Goal: Complete application form: Complete application form

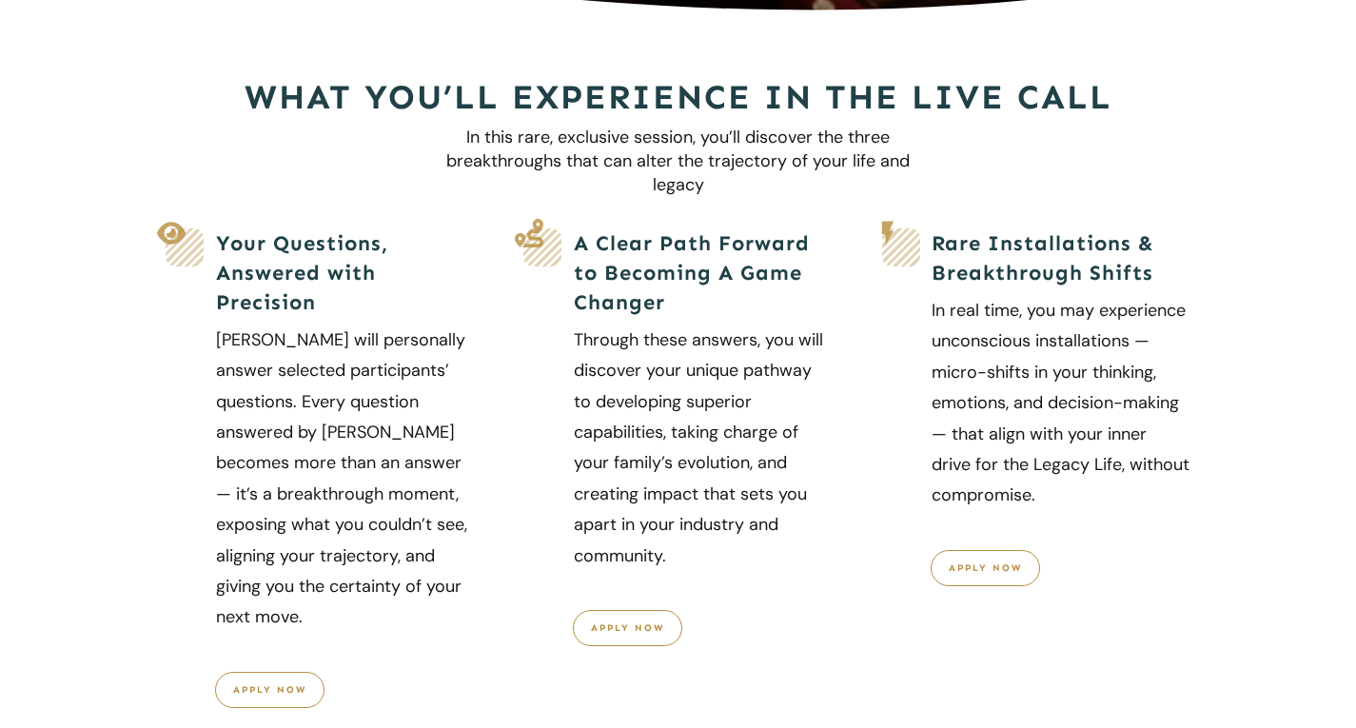
scroll to position [647, 0]
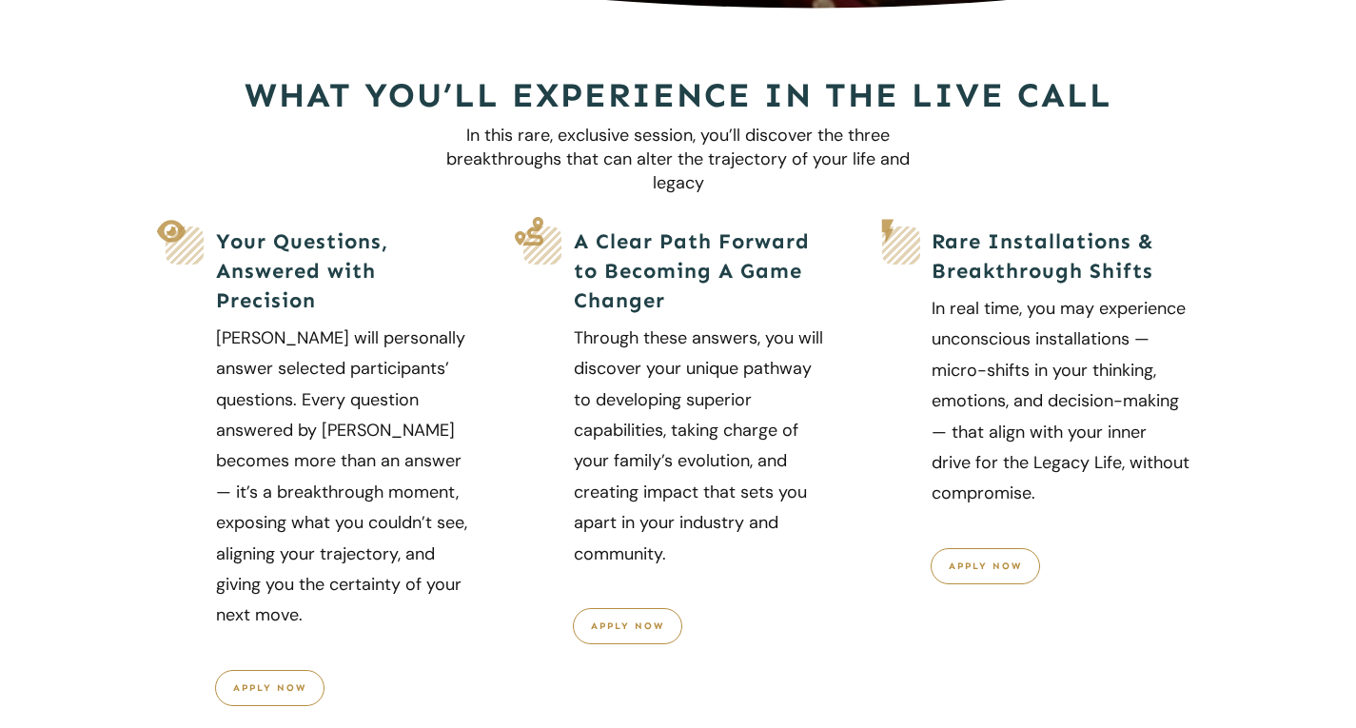
click at [951, 548] on link "apply now" at bounding box center [985, 566] width 109 height 36
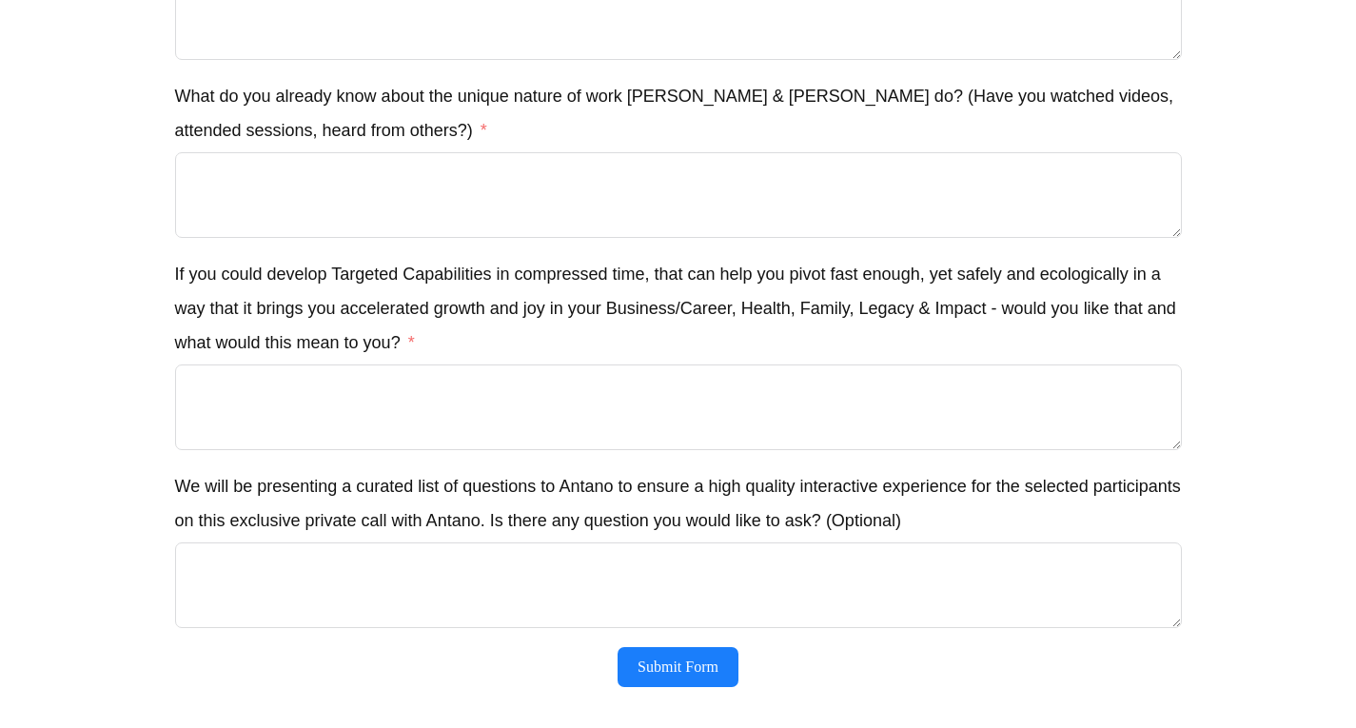
scroll to position [2713, 0]
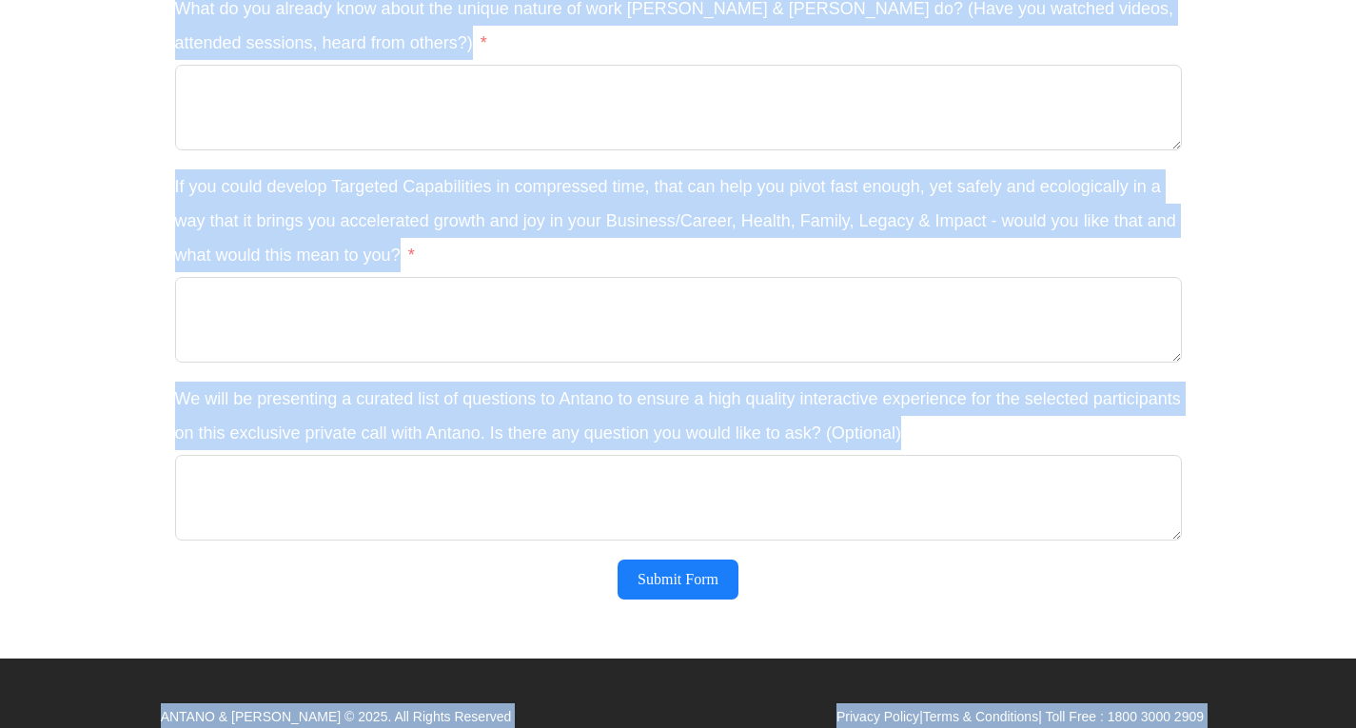
click at [922, 401] on label "We will be presenting a curated list of questions to Antano to ensure a high qu…" at bounding box center [678, 416] width 1007 height 69
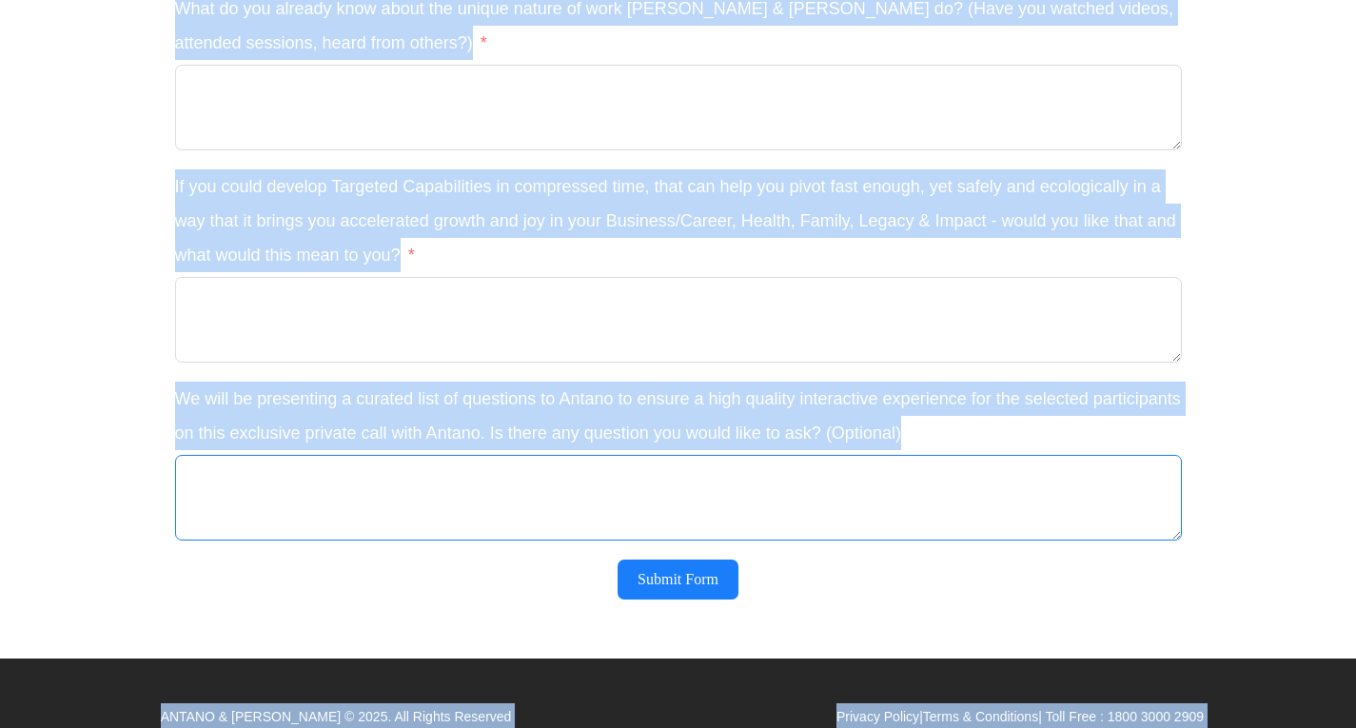
click at [922, 455] on textarea "We will be presenting a curated list of questions to Antano to ensure a high qu…" at bounding box center [678, 498] width 1007 height 86
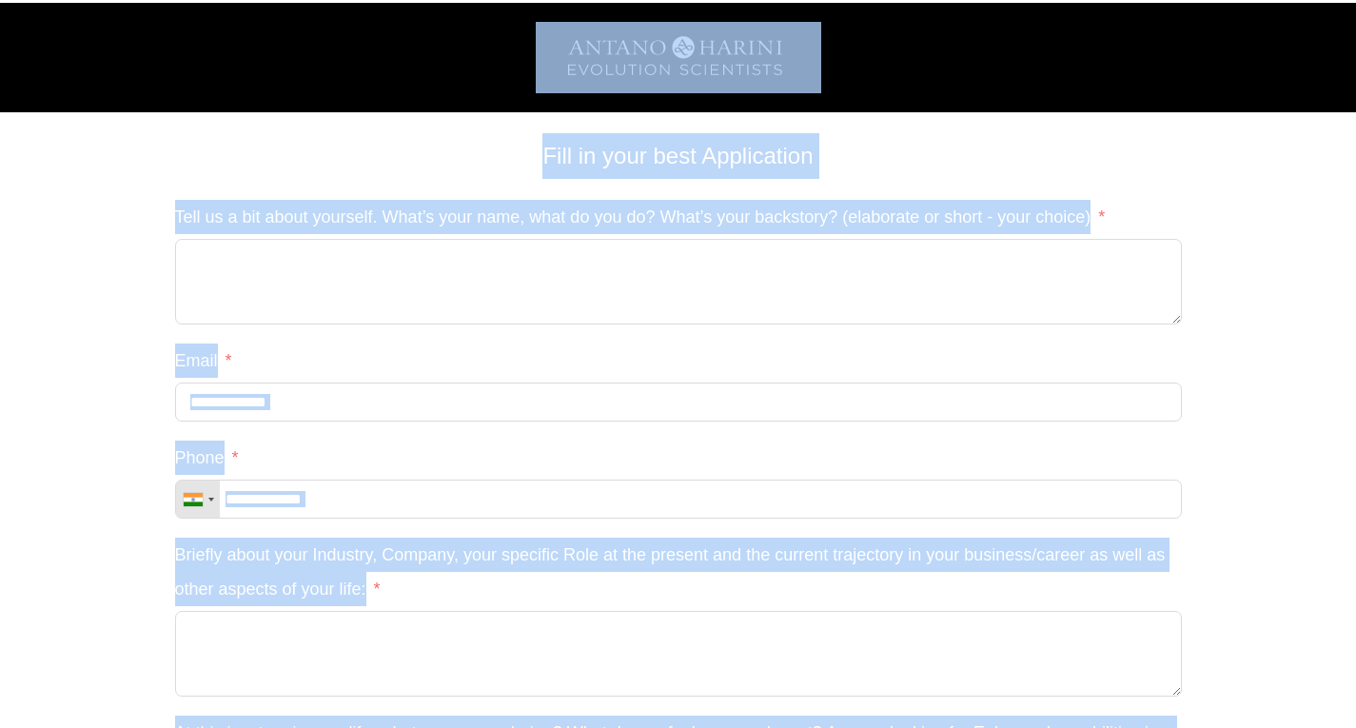
scroll to position [0, 0]
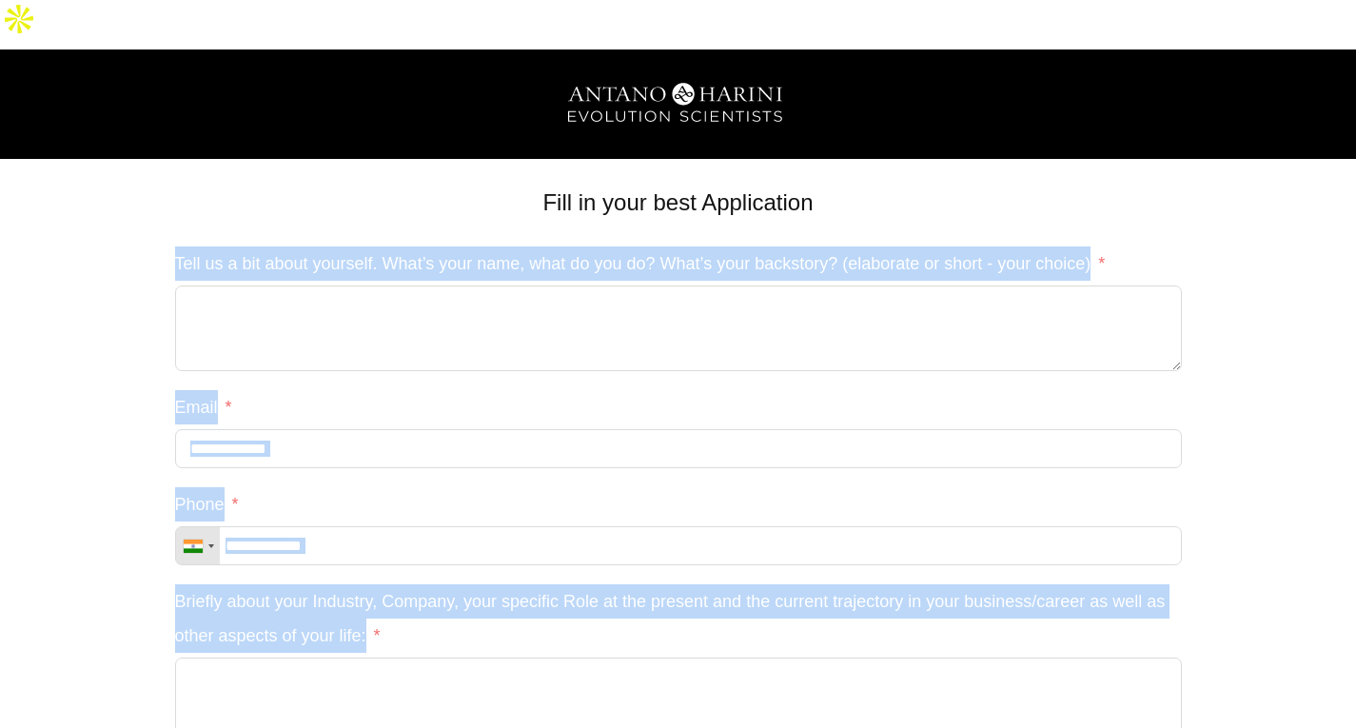
drag, startPoint x: 903, startPoint y: 388, endPoint x: 175, endPoint y: 213, distance: 748.6
copy fieldset "Lore ip d sit ametc adipisci. Elit’s doei temp, inci ut lab et? Dolo’m aliq eni…"
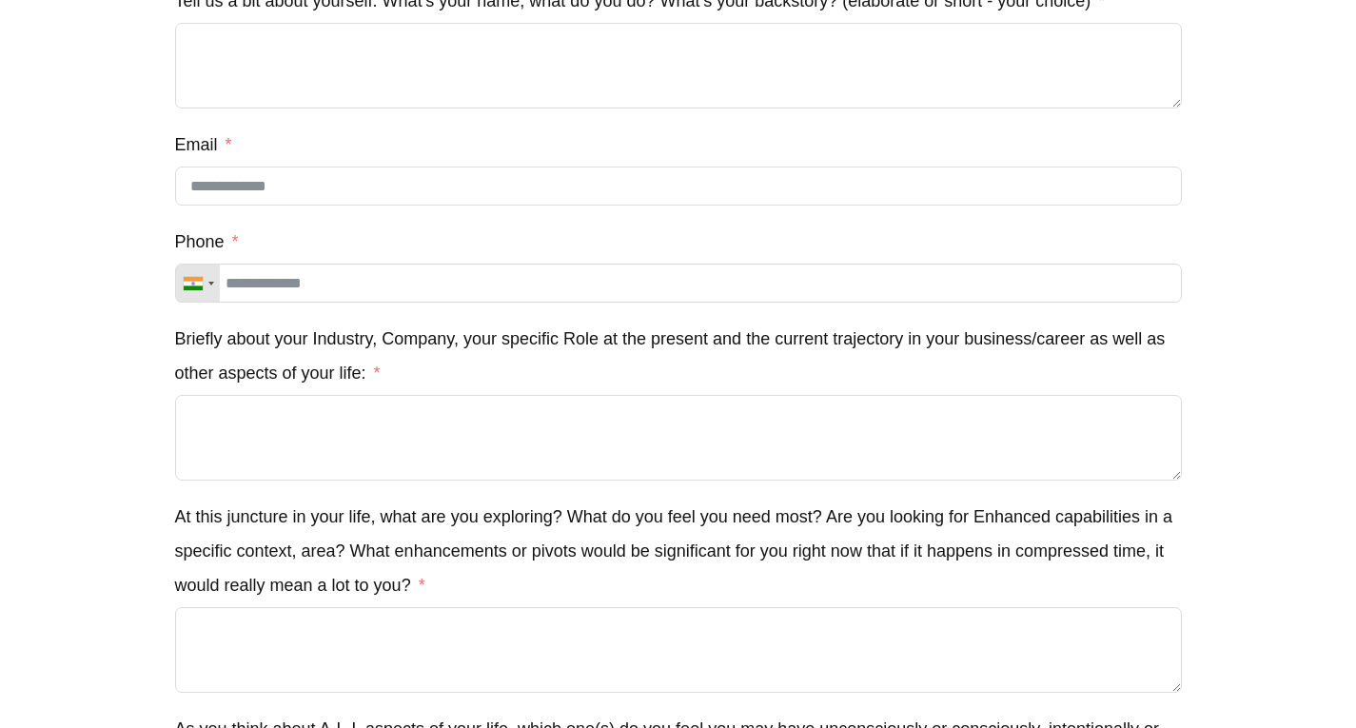
scroll to position [258, 0]
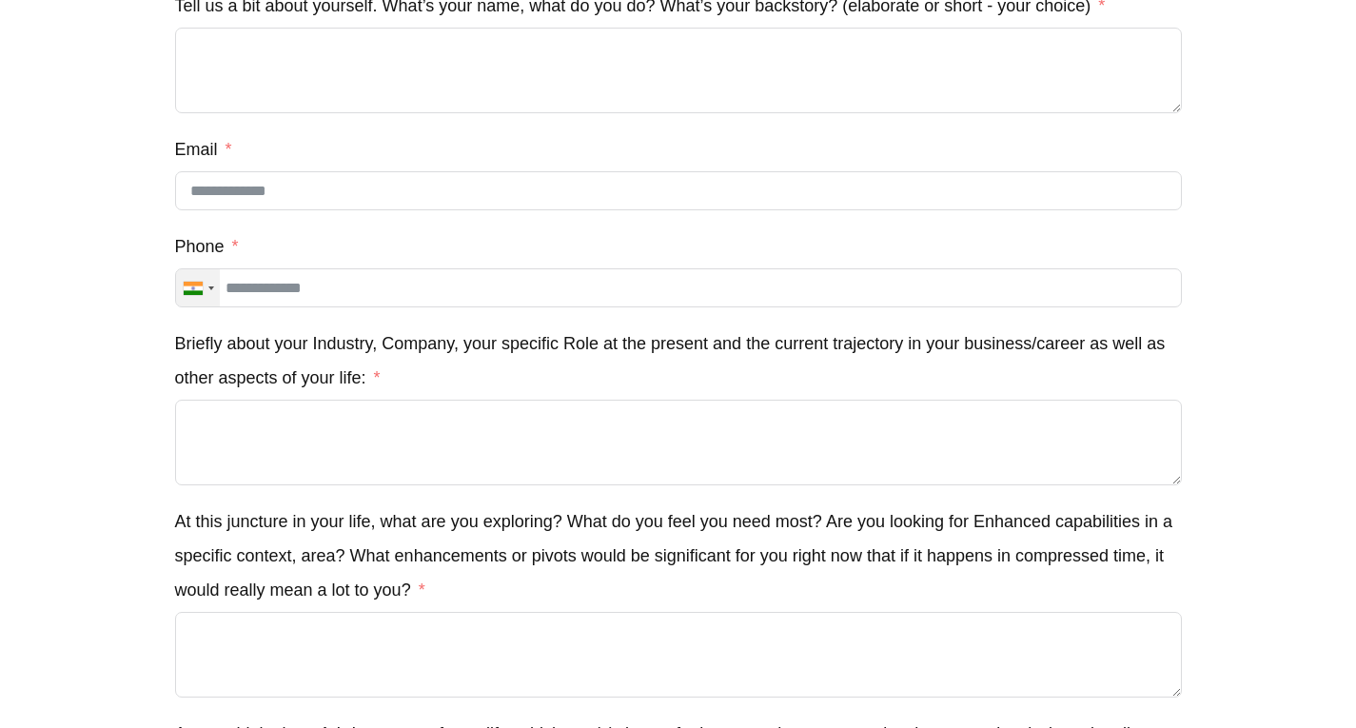
click at [204, 269] on div "Telephone country code" at bounding box center [198, 287] width 44 height 37
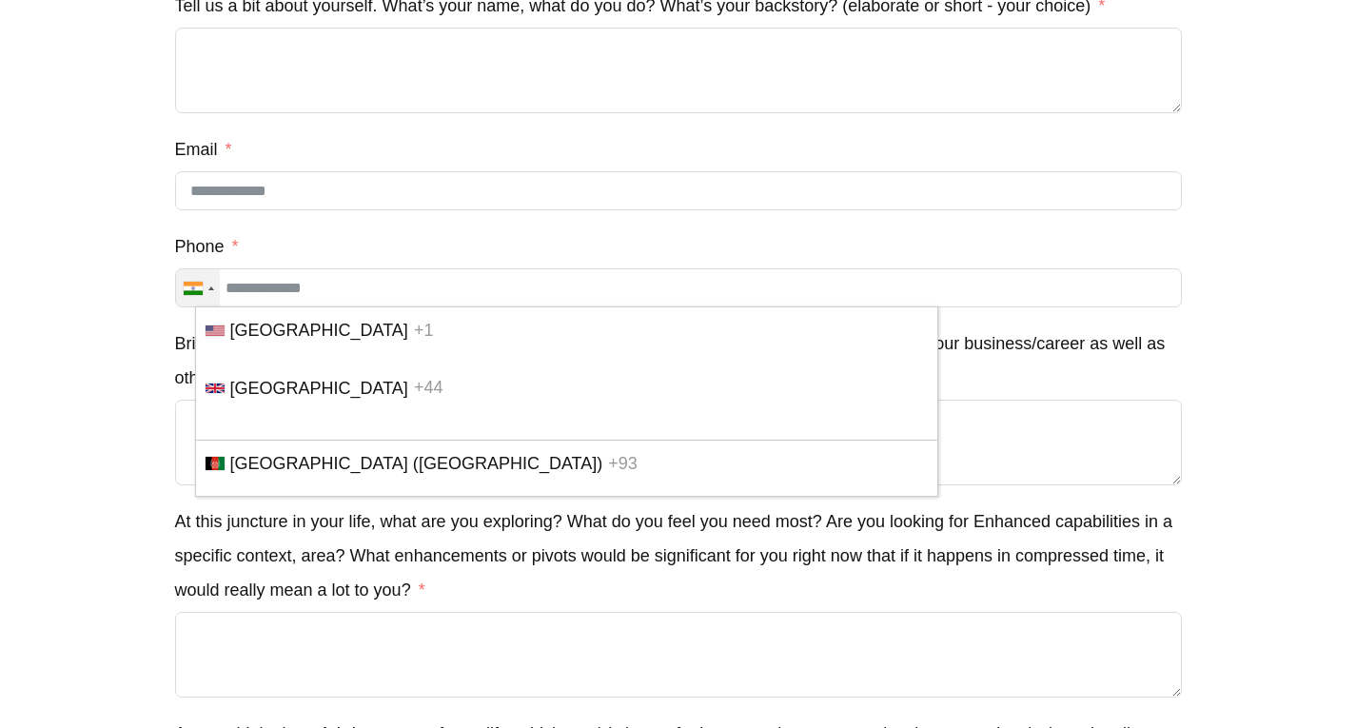
scroll to position [5751, 0]
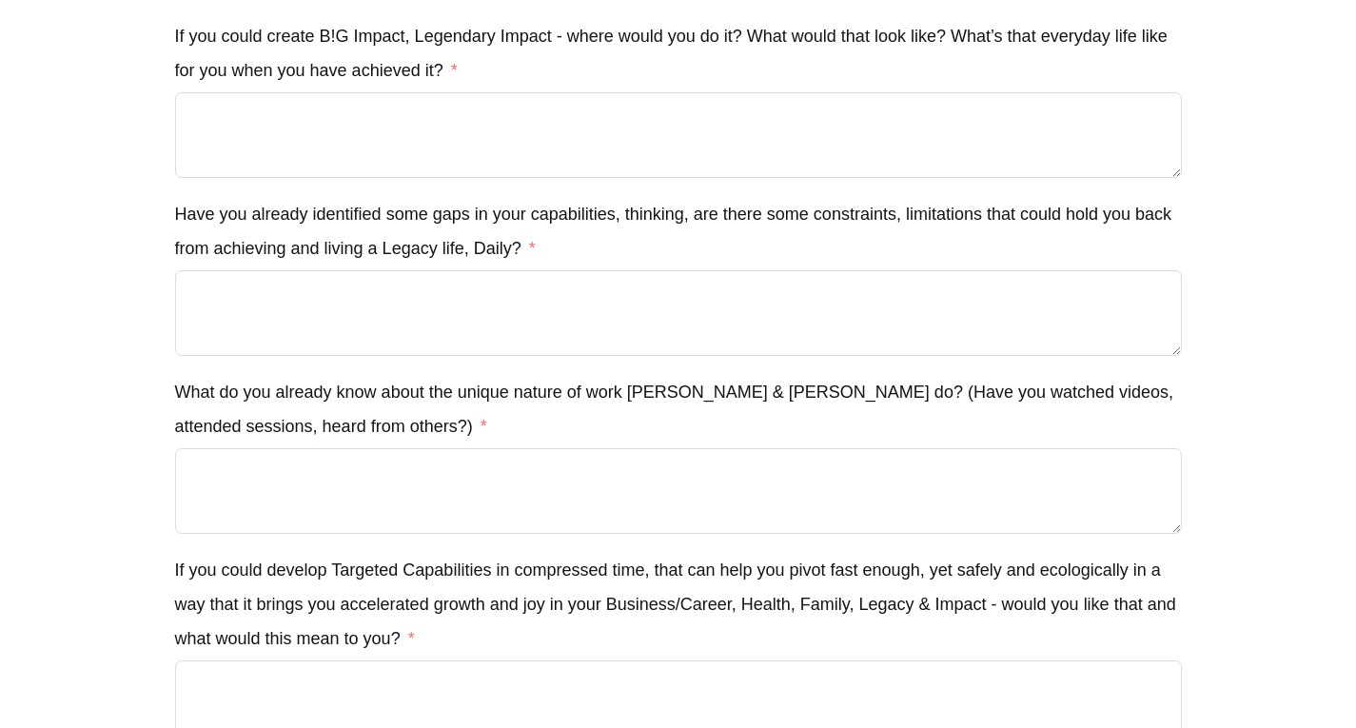
scroll to position [2713, 0]
